Goal: Browse casually: Explore the website without a specific task or goal

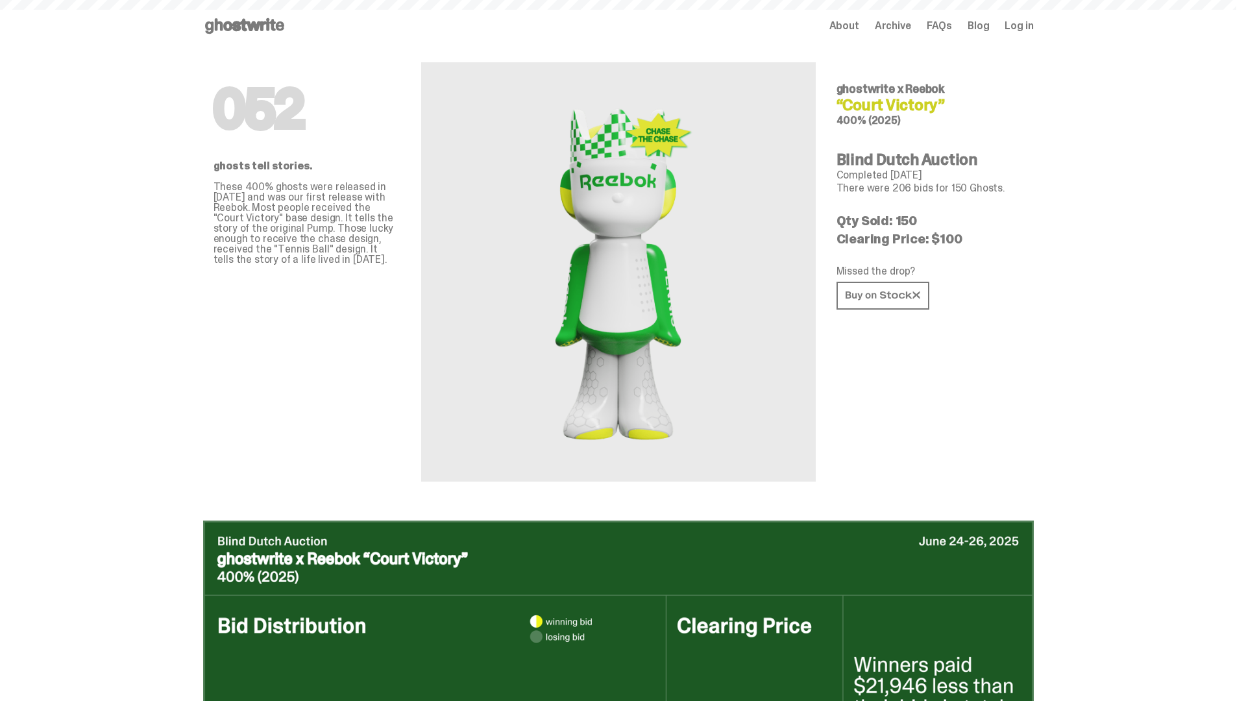
scroll to position [2173, 0]
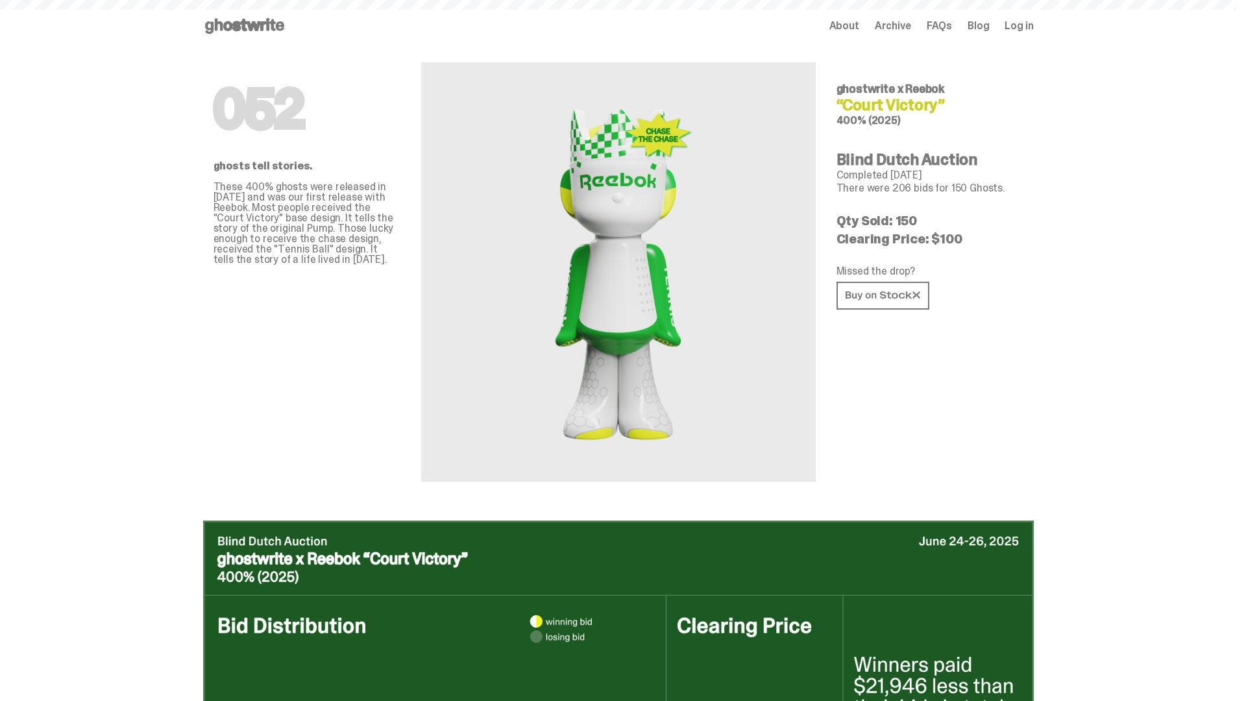
scroll to position [2173, 0]
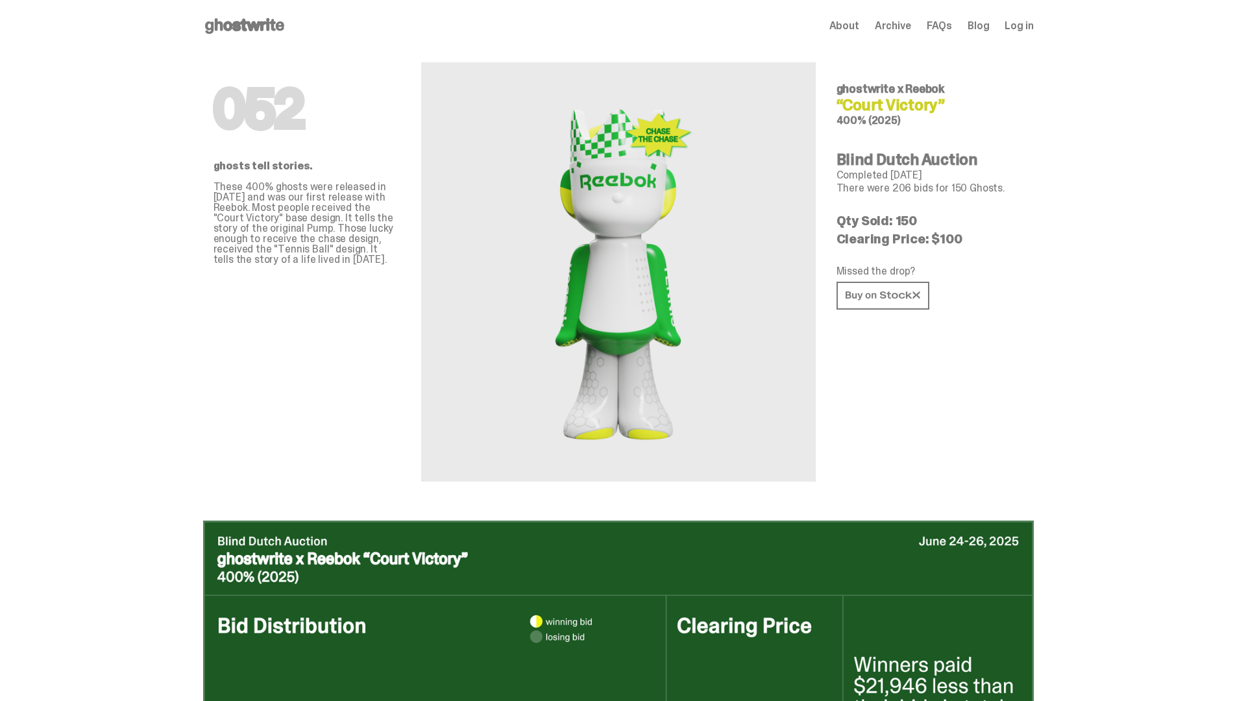
scroll to position [2173, 0]
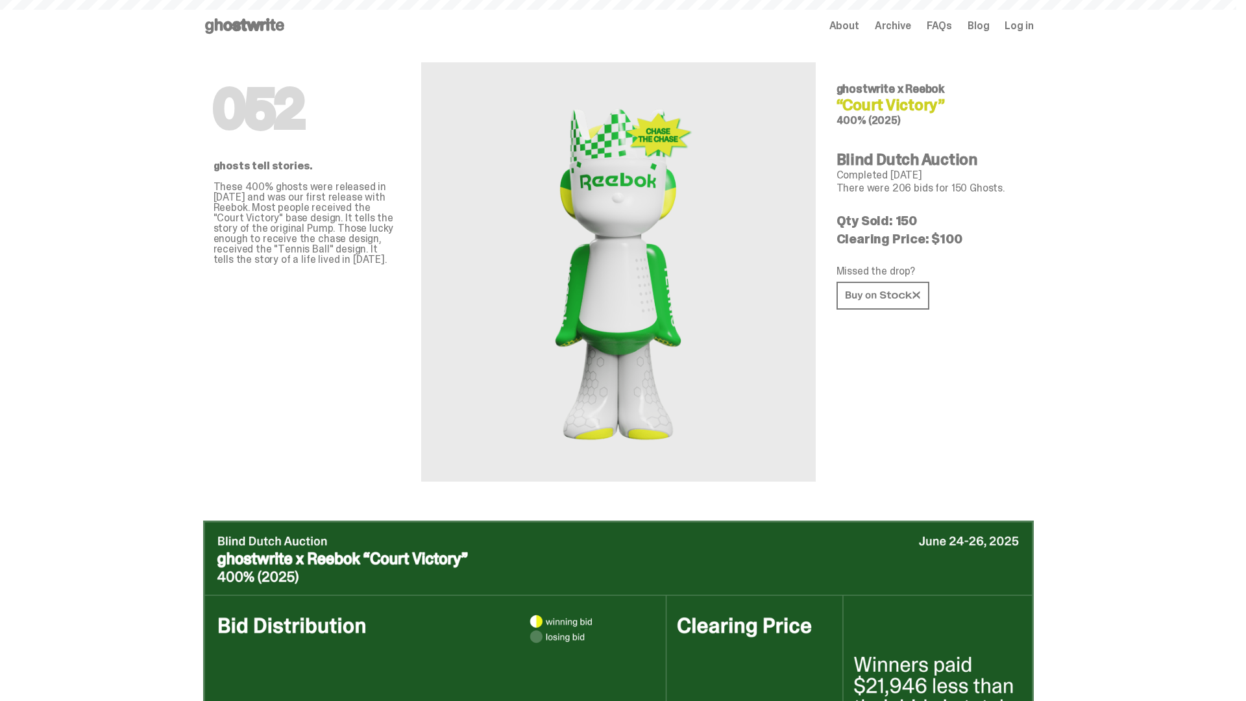
scroll to position [2173, 0]
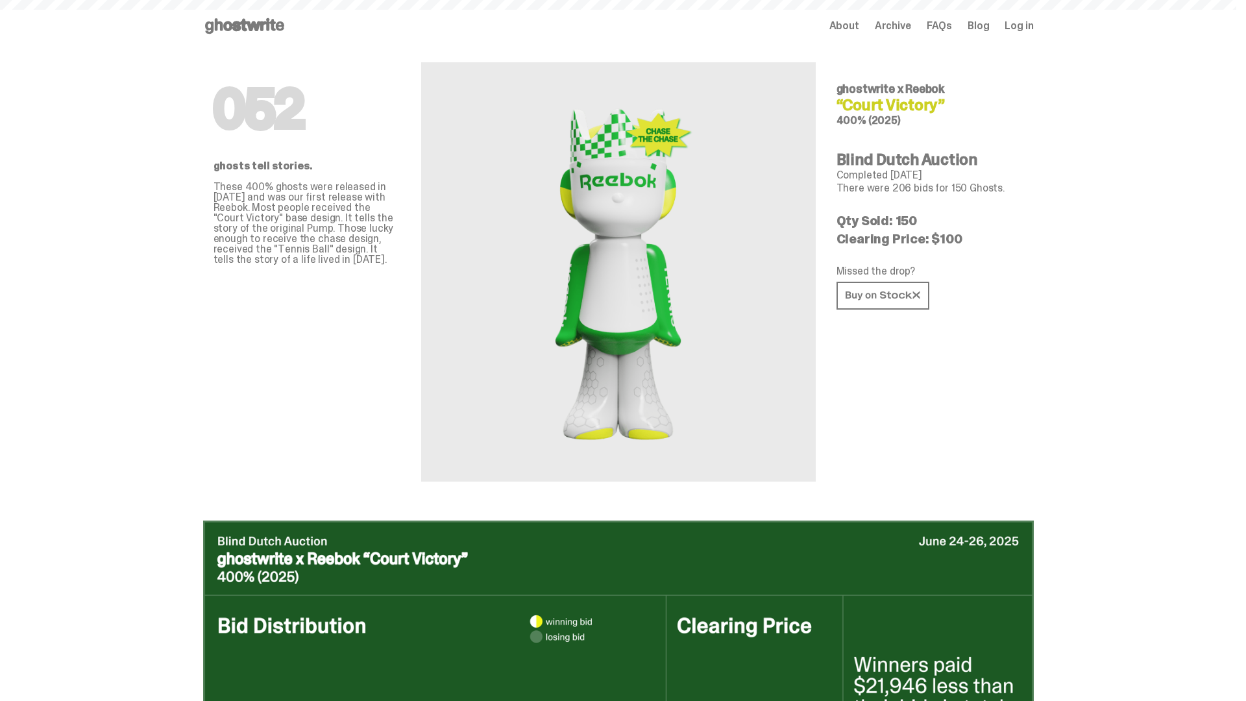
scroll to position [2173, 0]
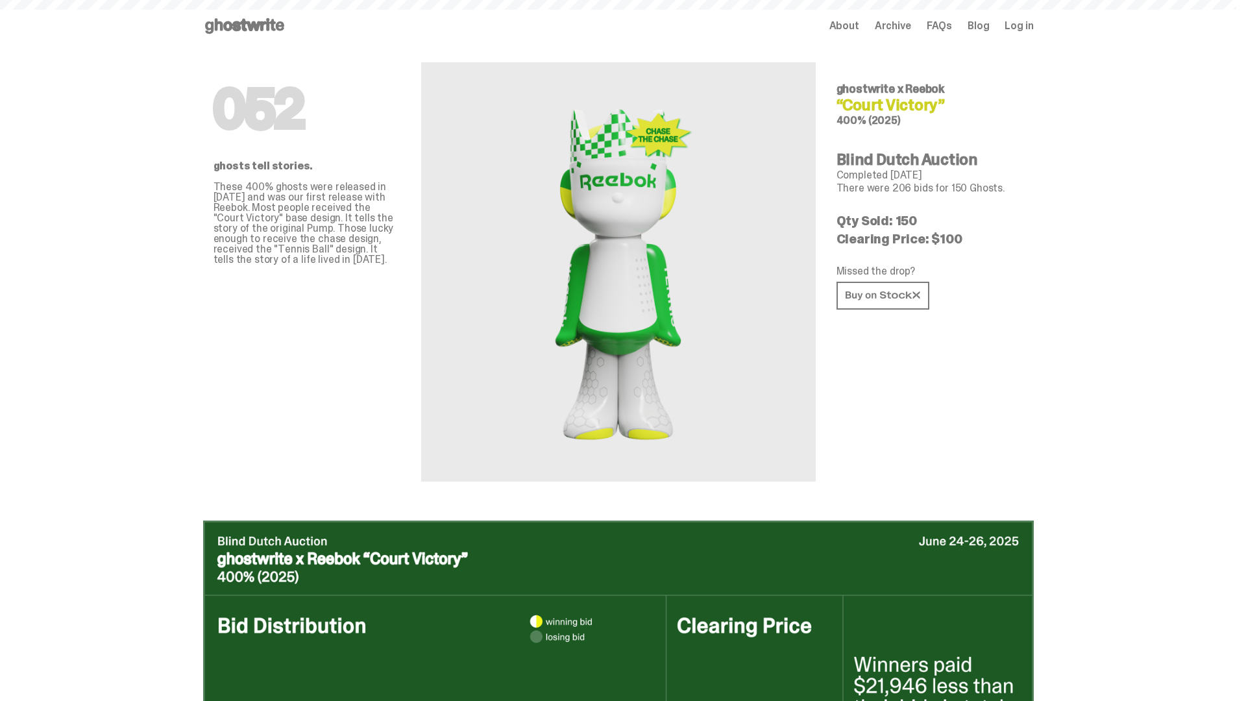
scroll to position [2173, 0]
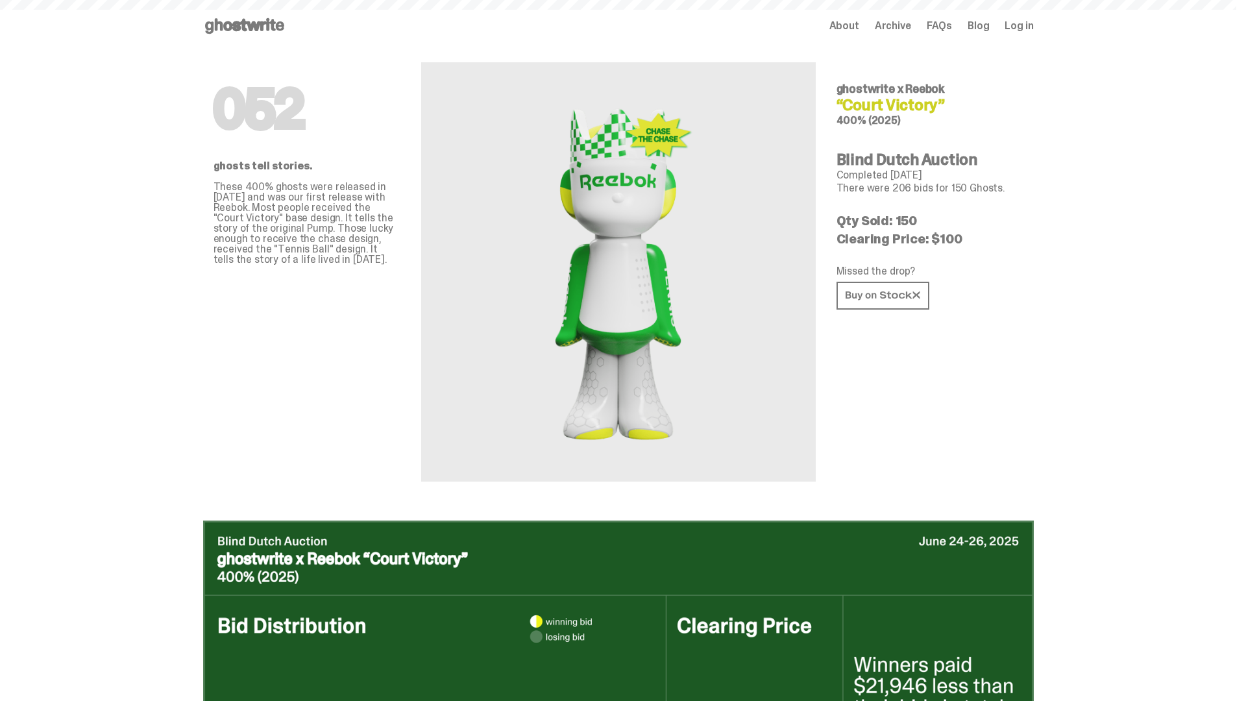
scroll to position [2173, 0]
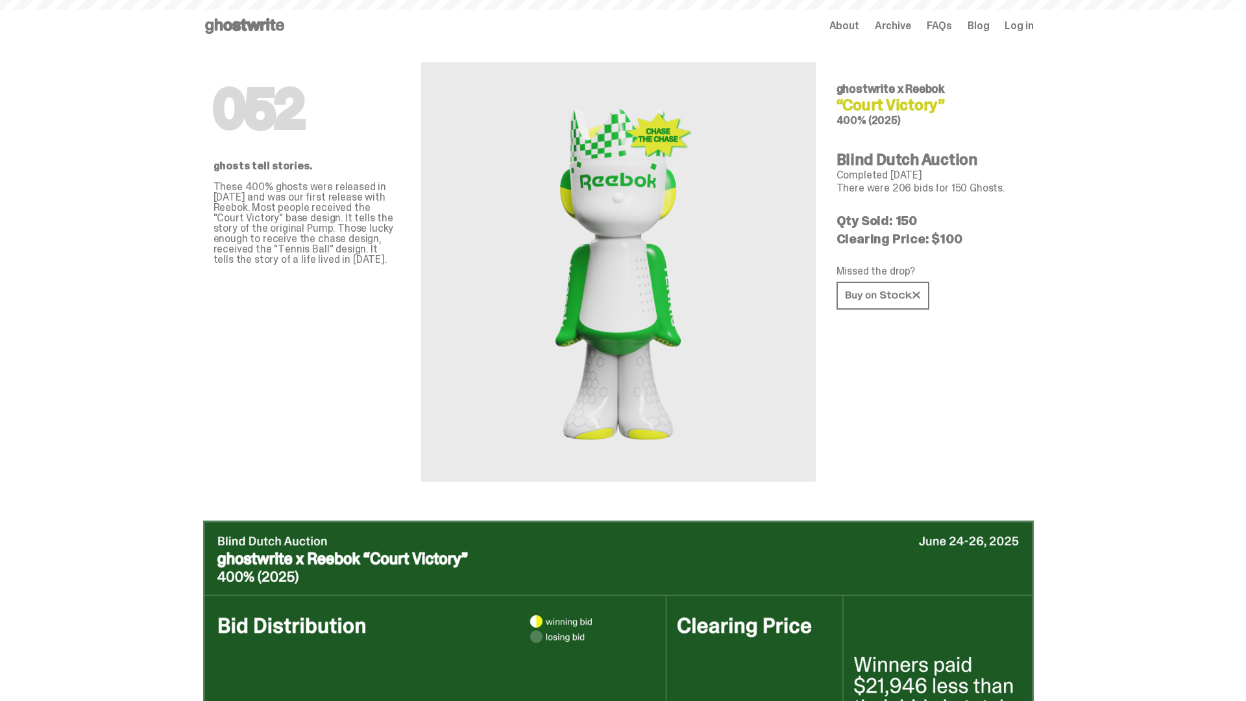
scroll to position [2173, 0]
